Goal: Check status

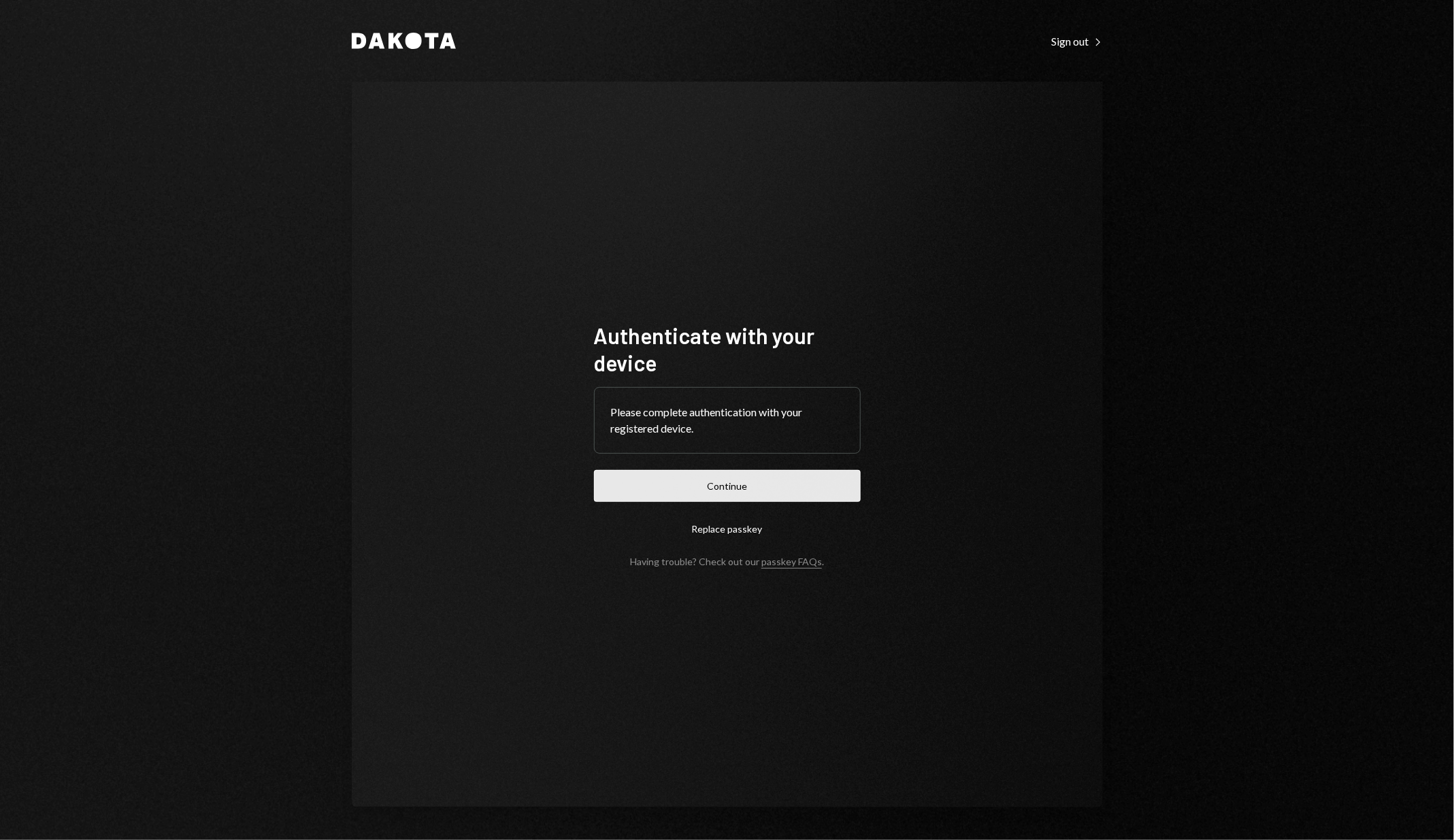
click at [775, 490] on button "Continue" at bounding box center [727, 485] width 266 height 32
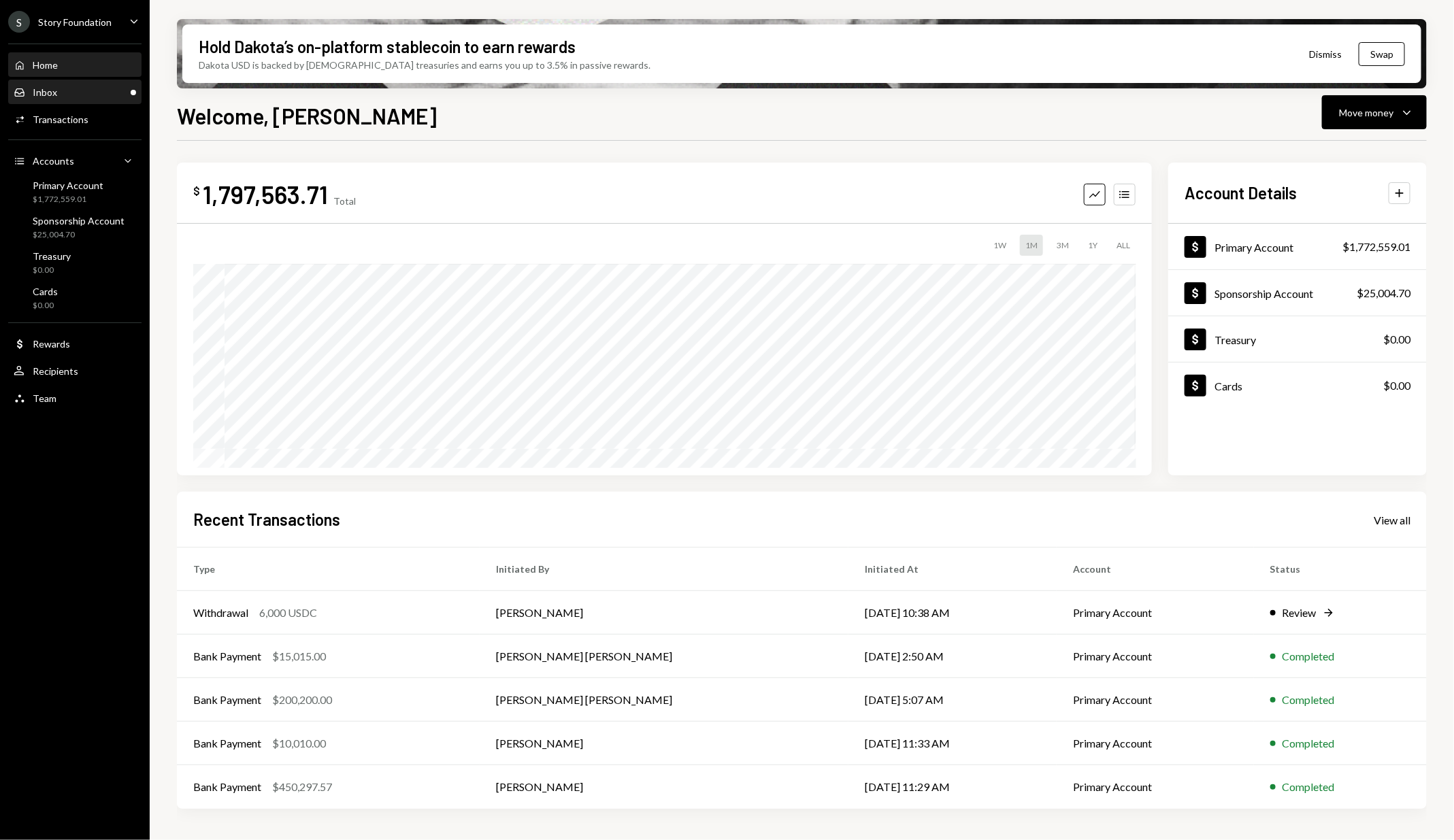
click at [101, 101] on div "Inbox Inbox" at bounding box center [75, 92] width 123 height 23
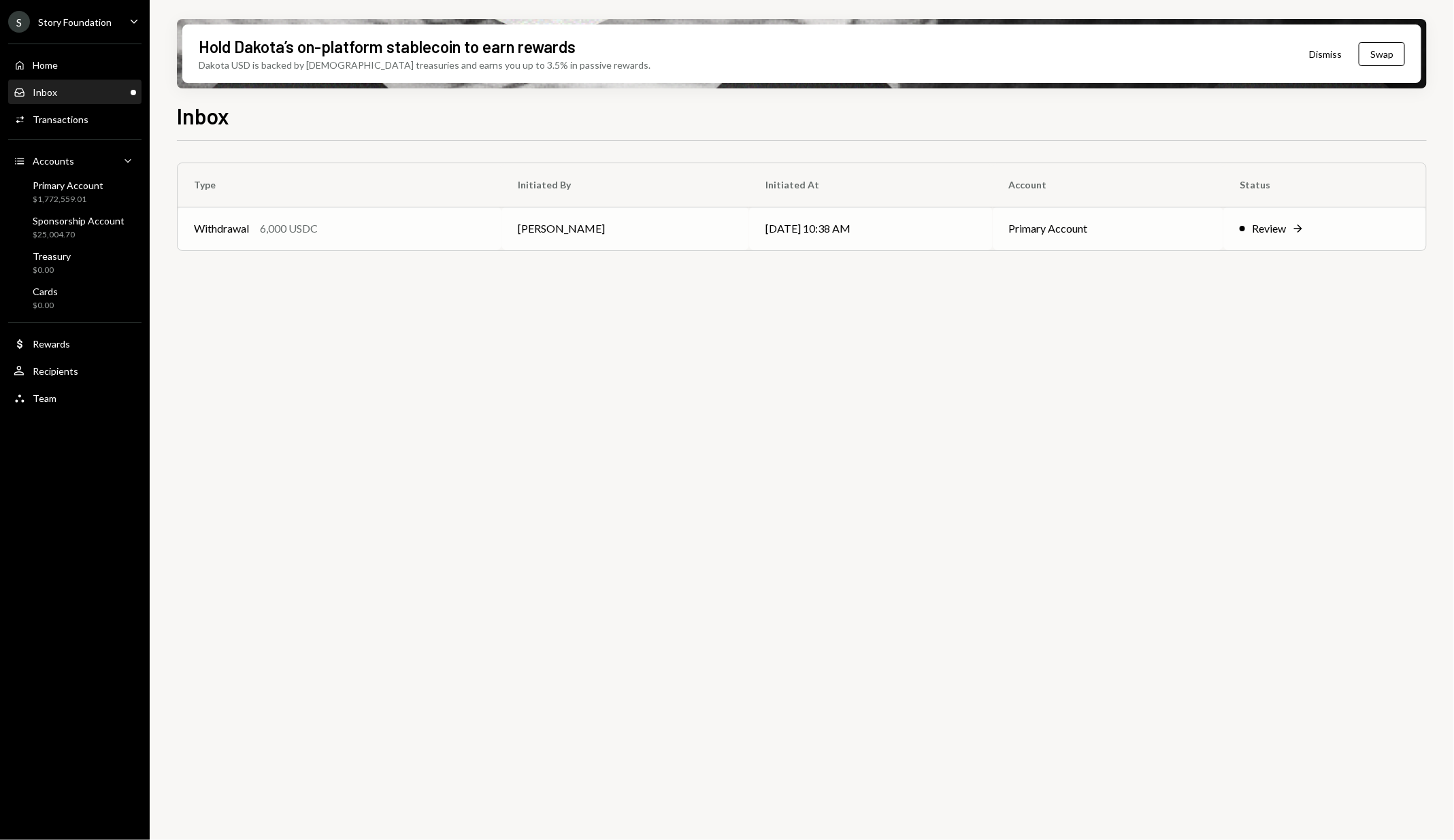
click at [365, 217] on td "Withdrawal 6,000 USDC" at bounding box center [339, 228] width 324 height 44
